Goal: Navigation & Orientation: Understand site structure

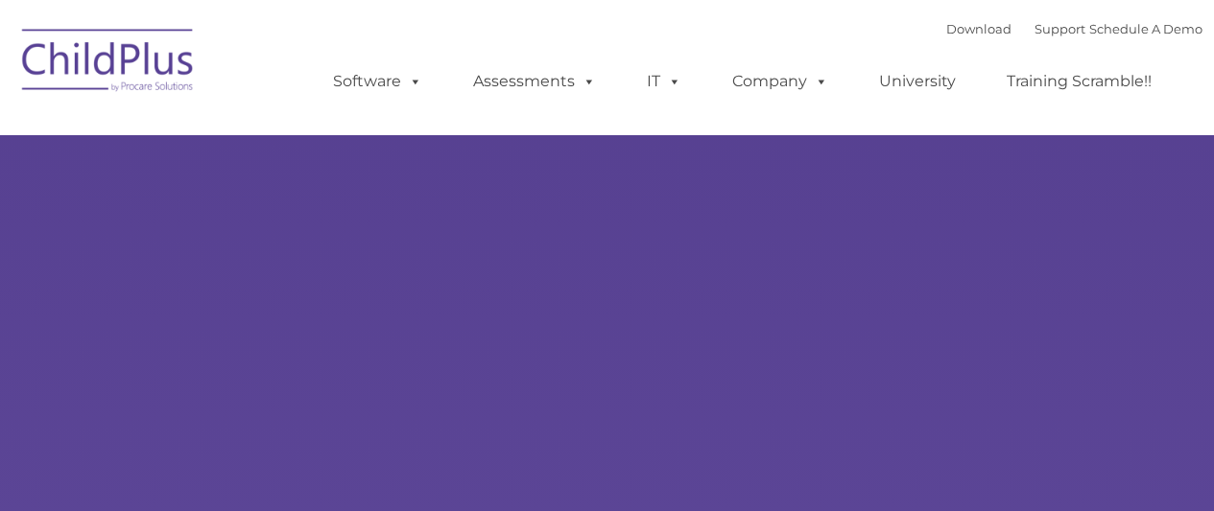
type input ""
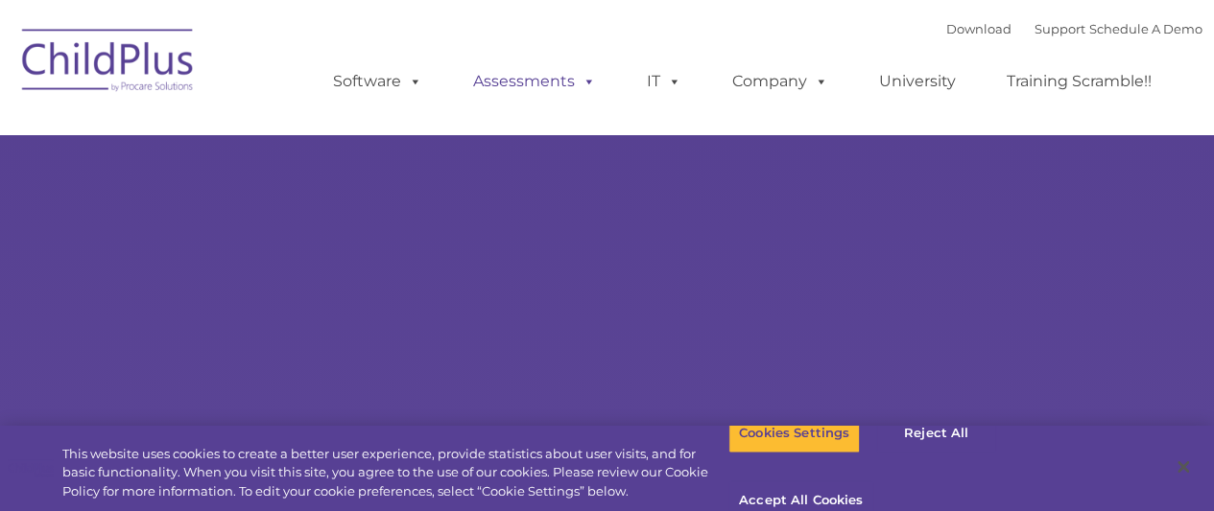
select select "MEDIUM"
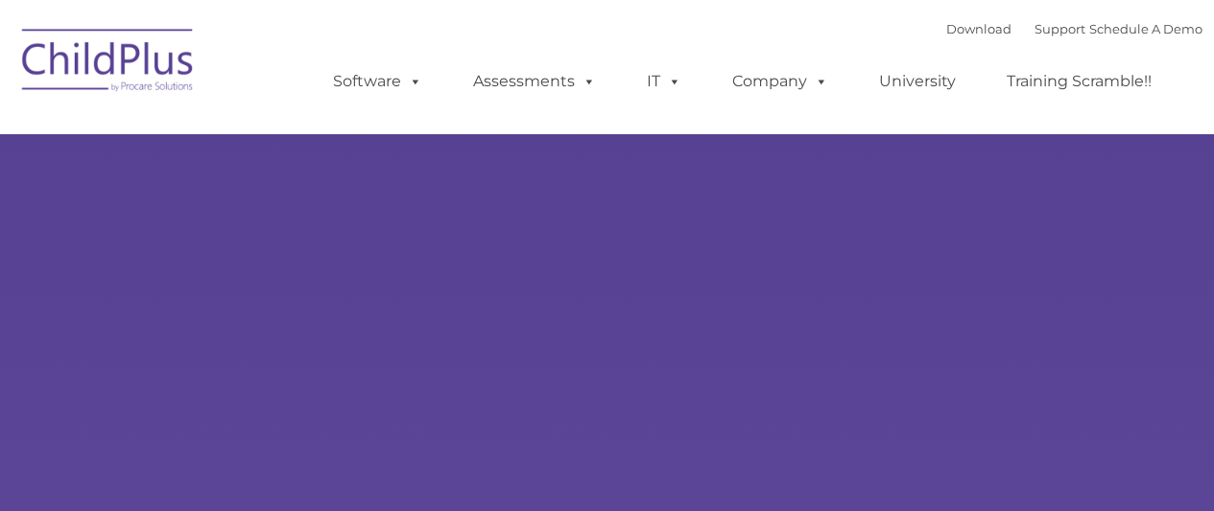
type input ""
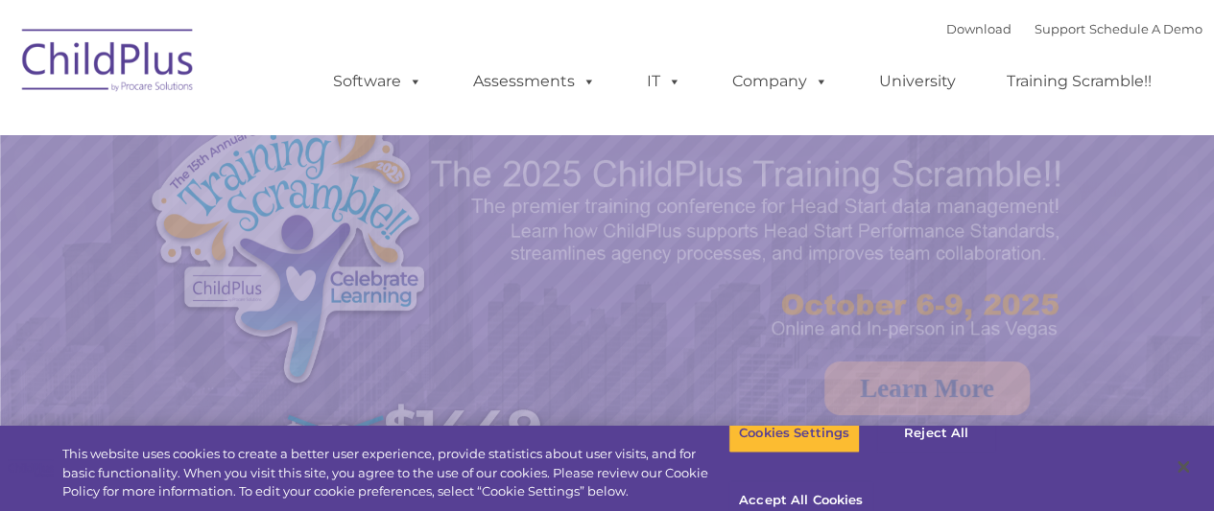
select select "MEDIUM"
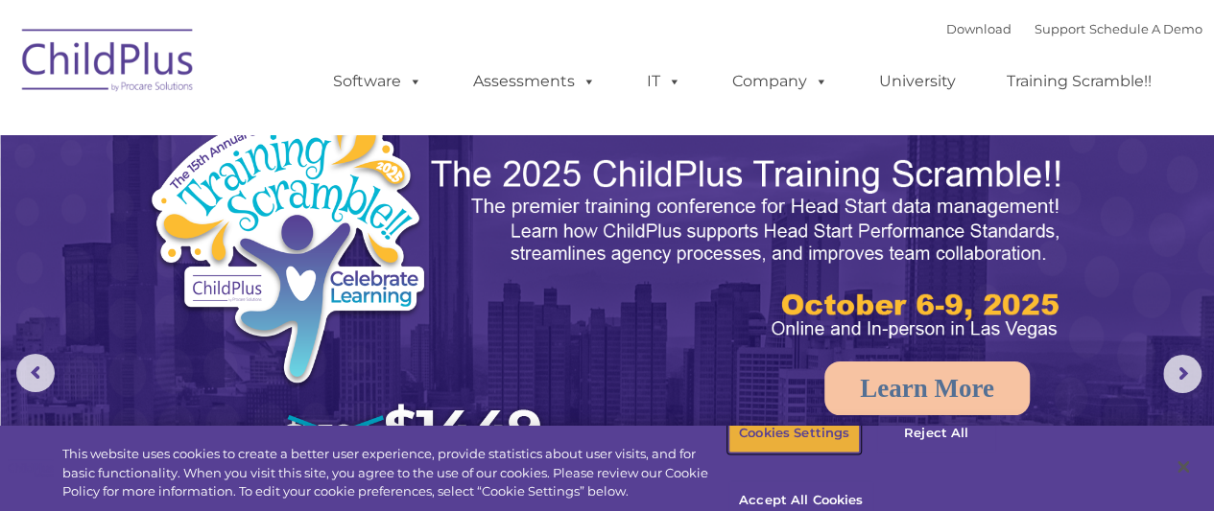
click at [780, 454] on button "Cookies Settings" at bounding box center [793, 434] width 131 height 40
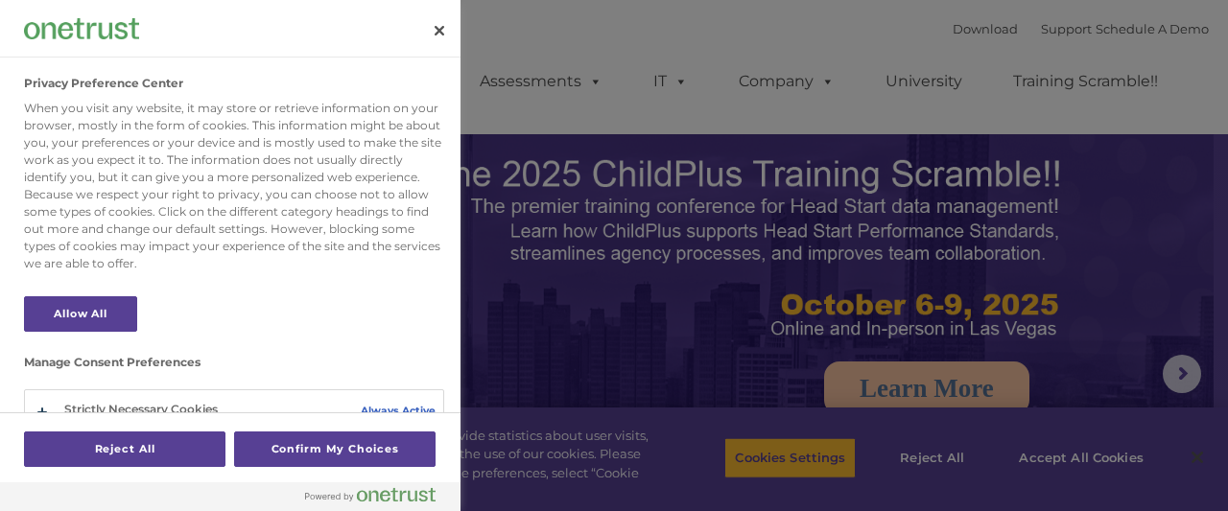
click at [699, 191] on div at bounding box center [614, 255] width 1228 height 511
click at [1119, 419] on div at bounding box center [614, 255] width 1228 height 511
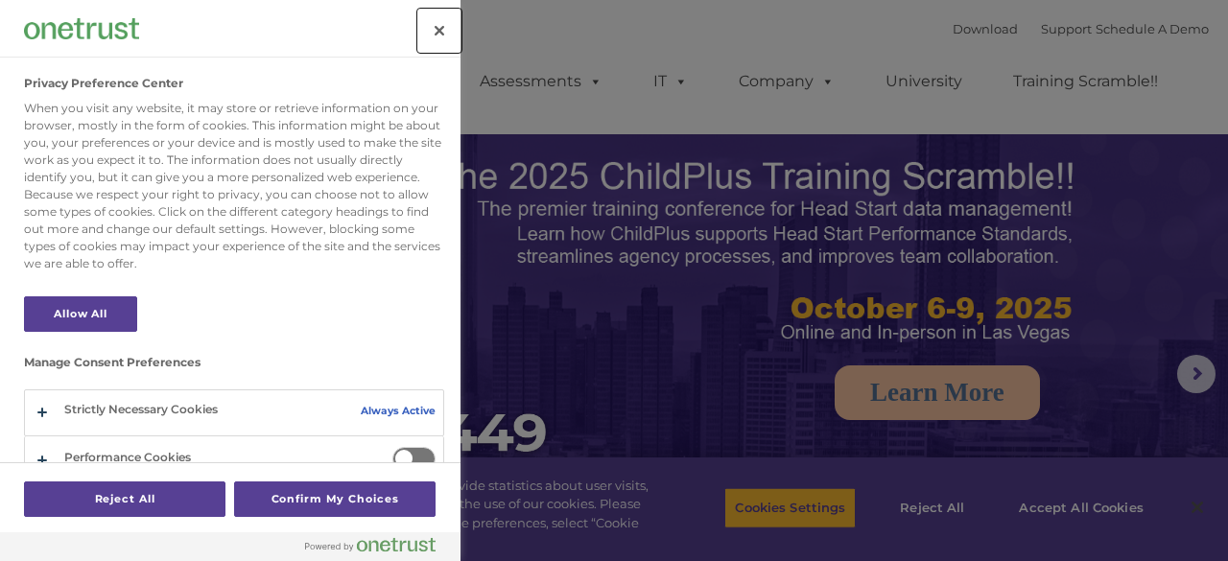
click at [435, 32] on button "Close" at bounding box center [439, 31] width 42 height 42
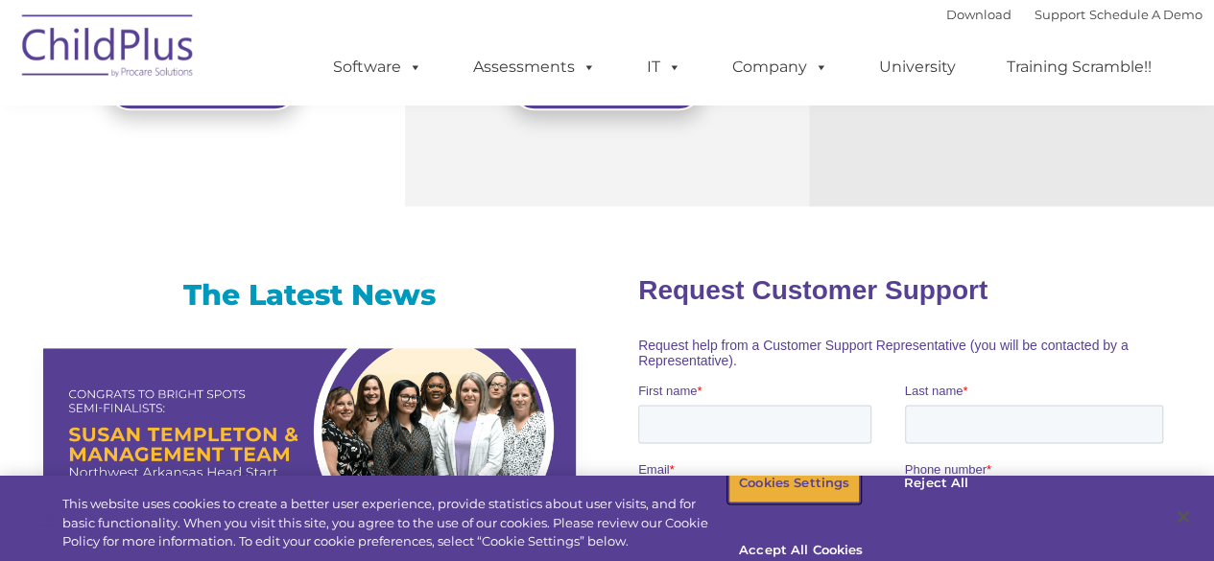
scroll to position [1108, 0]
